Goal: Information Seeking & Learning: Learn about a topic

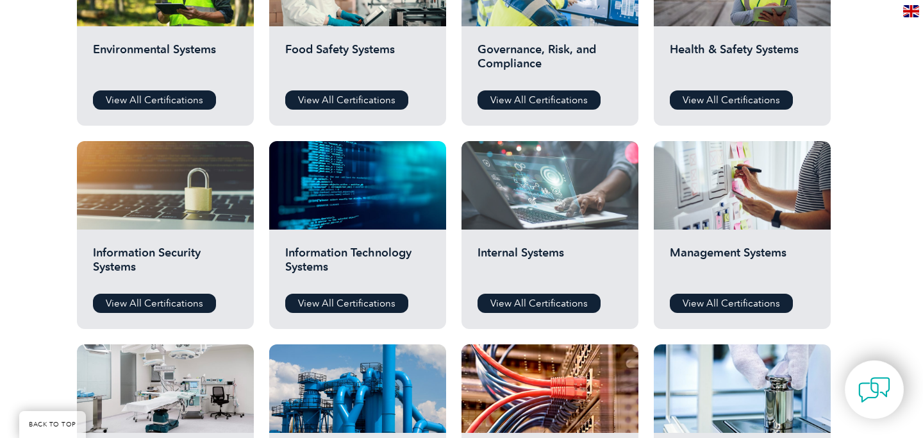
scroll to position [551, 0]
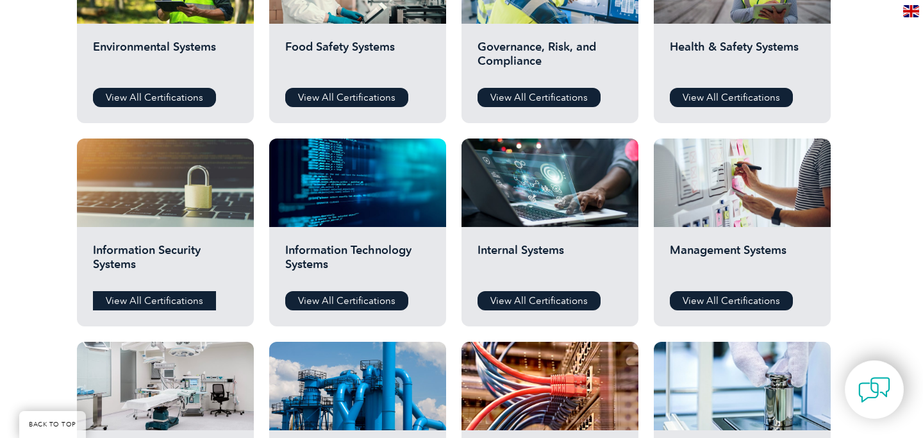
click at [187, 299] on link "View All Certifications" at bounding box center [154, 300] width 123 height 19
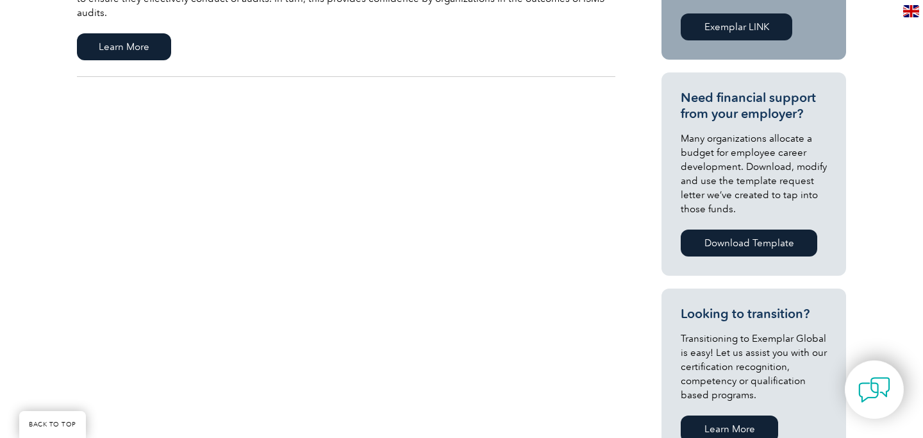
scroll to position [267, 0]
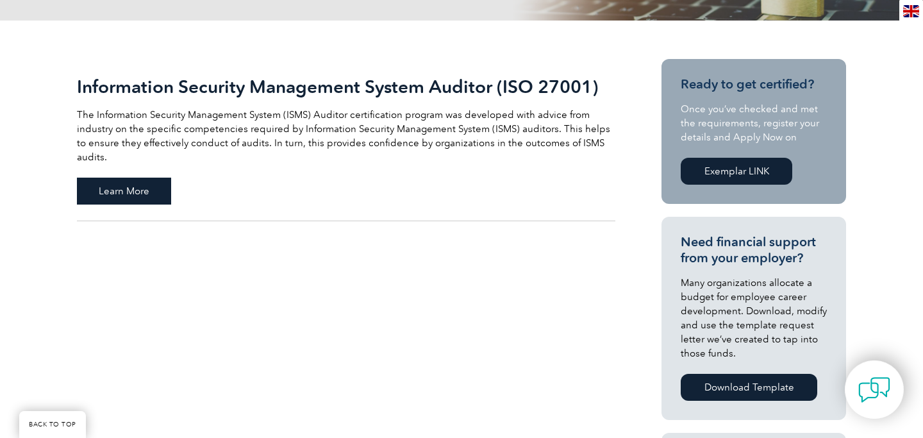
click at [142, 183] on span "Learn More" at bounding box center [124, 191] width 94 height 27
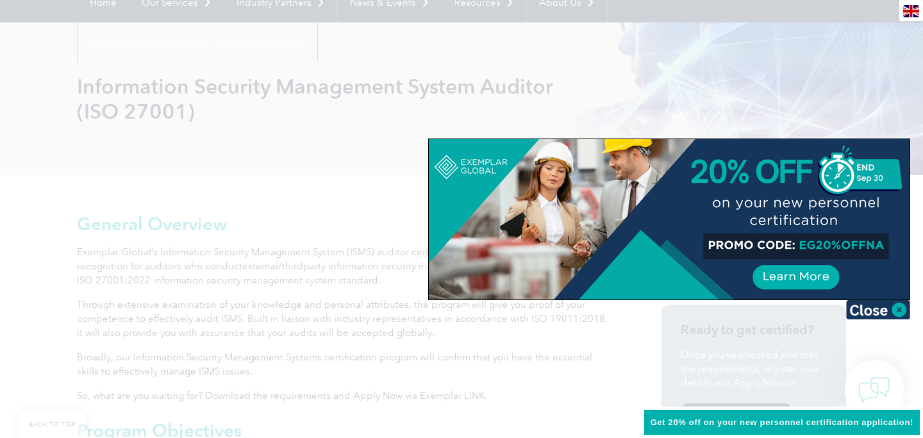
scroll to position [133, 0]
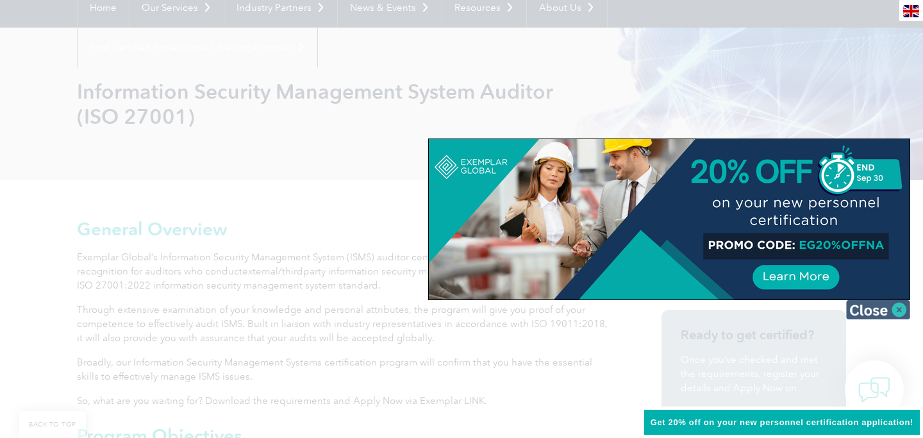
click at [905, 308] on img at bounding box center [878, 309] width 64 height 19
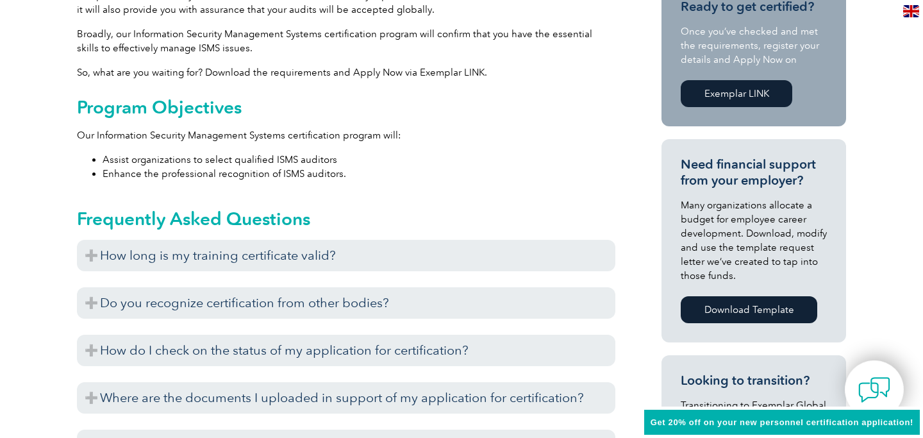
scroll to position [0, 0]
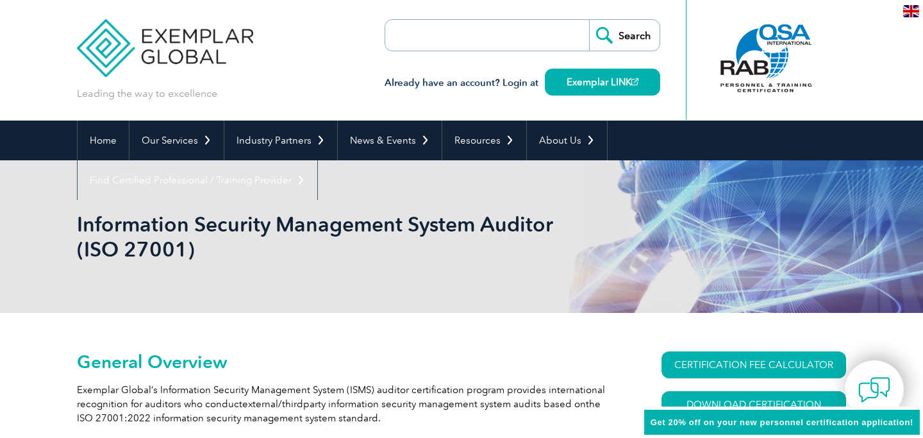
click at [107, 27] on img at bounding box center [165, 38] width 176 height 77
